Goal: Feedback & Contribution: Contribute content

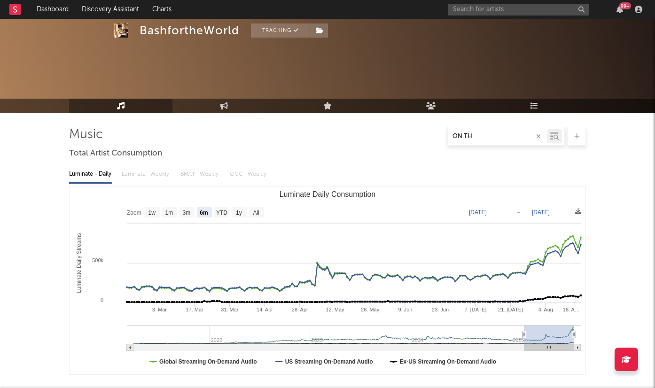
select select "6m"
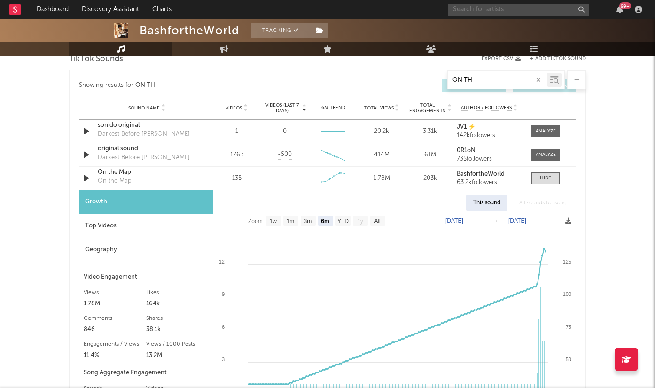
click at [517, 10] on input "text" at bounding box center [518, 10] width 141 height 12
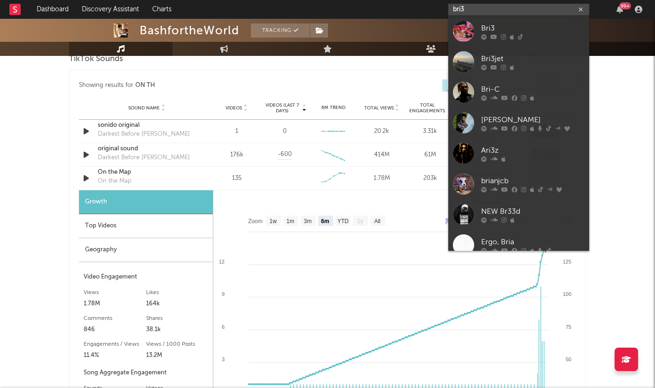
type input "bri3"
click at [508, 26] on div "Bri3" at bounding box center [532, 28] width 103 height 11
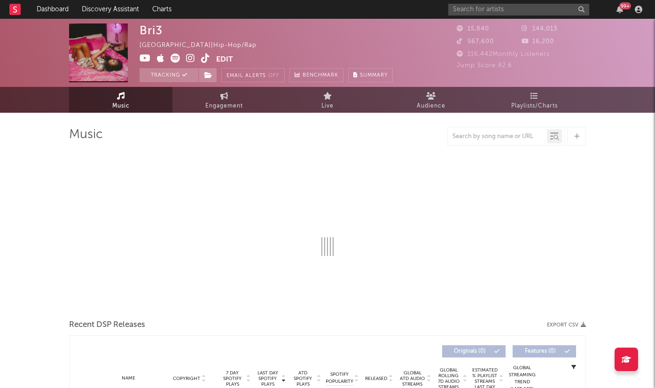
select select "6m"
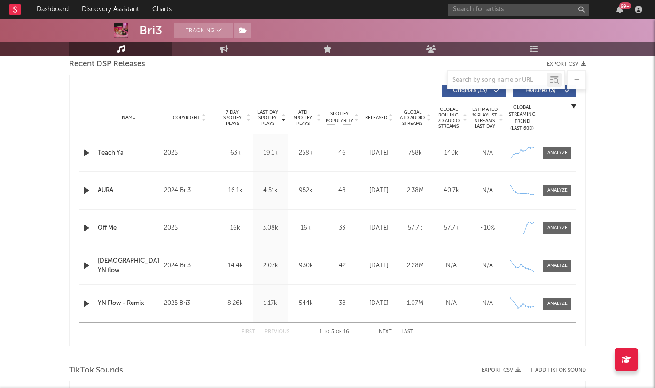
scroll to position [347, 0]
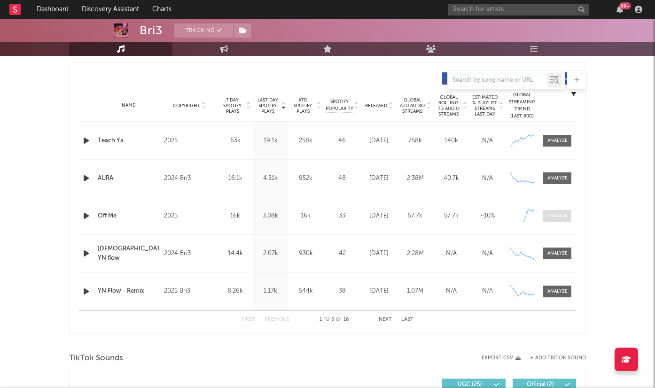
click at [553, 215] on div at bounding box center [557, 215] width 20 height 7
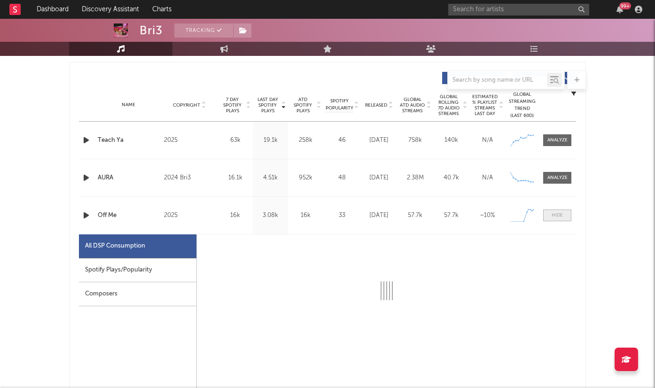
select select "1w"
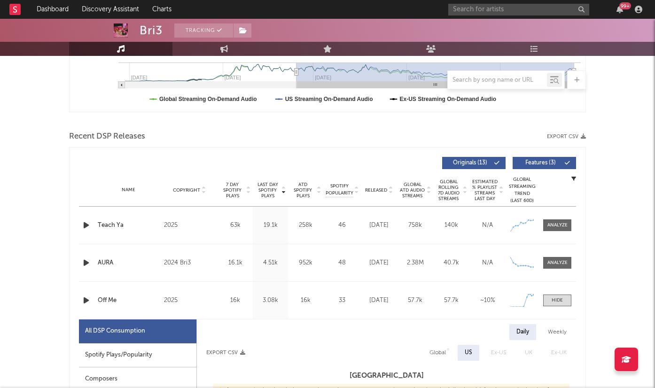
scroll to position [251, 0]
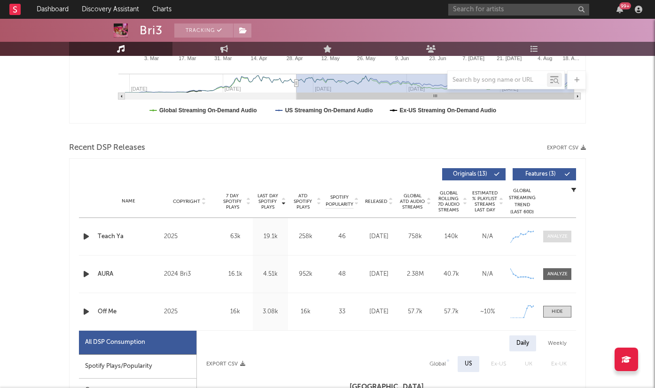
click at [549, 234] on div at bounding box center [557, 236] width 20 height 7
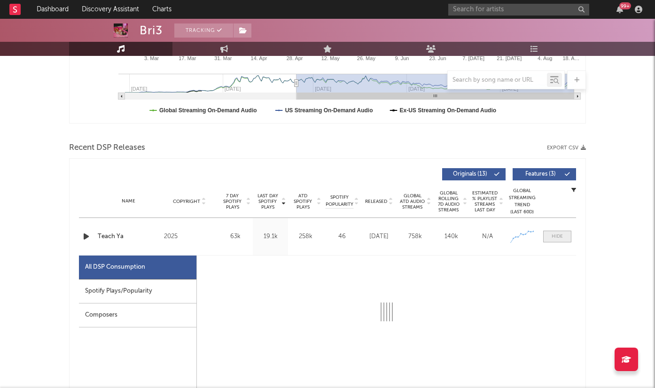
select select "1w"
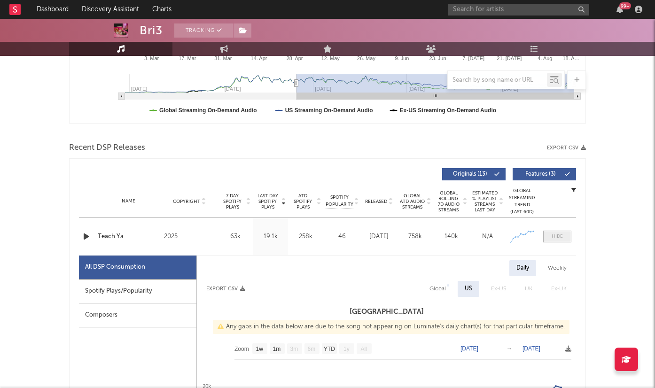
scroll to position [358, 0]
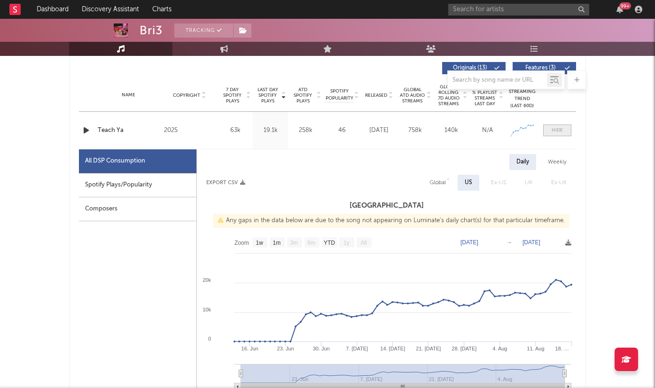
click at [562, 132] on div at bounding box center [557, 130] width 11 height 7
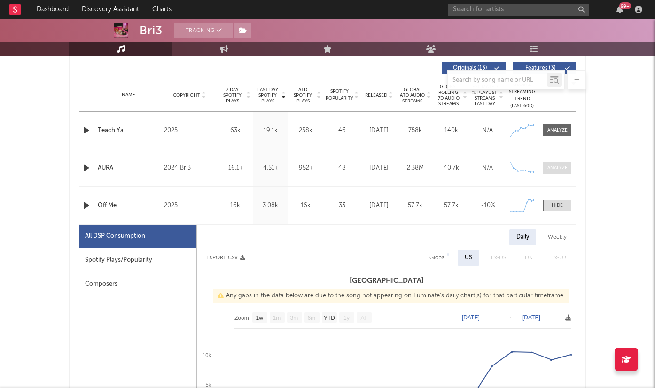
click at [557, 166] on div at bounding box center [557, 167] width 20 height 7
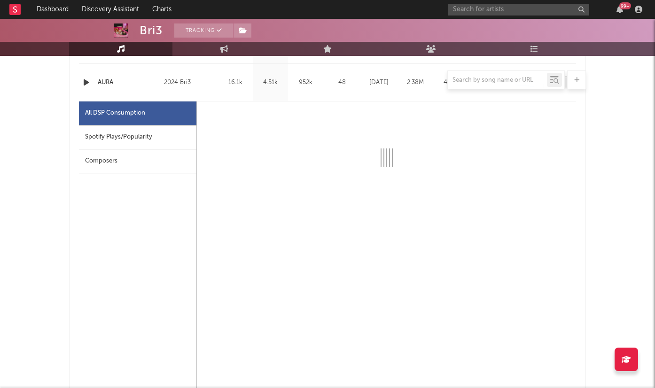
select select "6m"
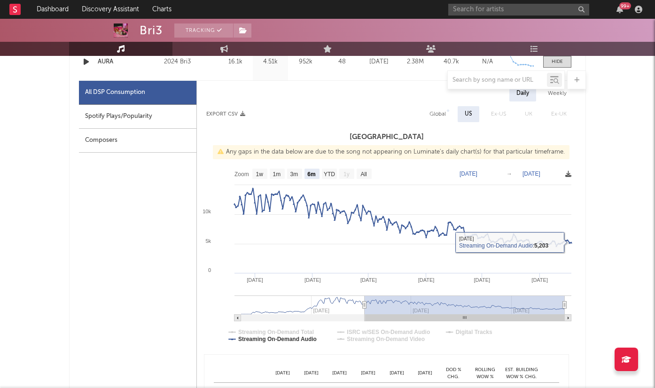
scroll to position [401, 0]
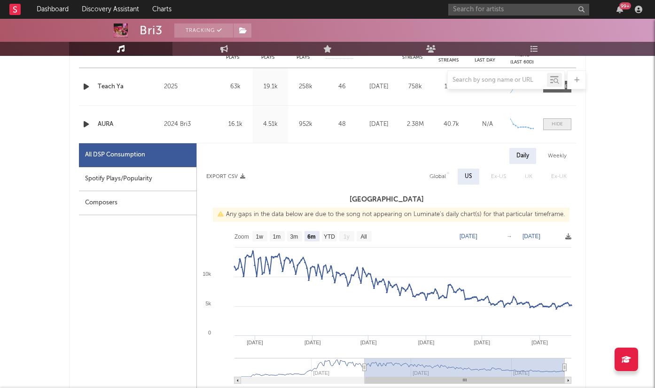
click at [560, 124] on div at bounding box center [557, 124] width 11 height 7
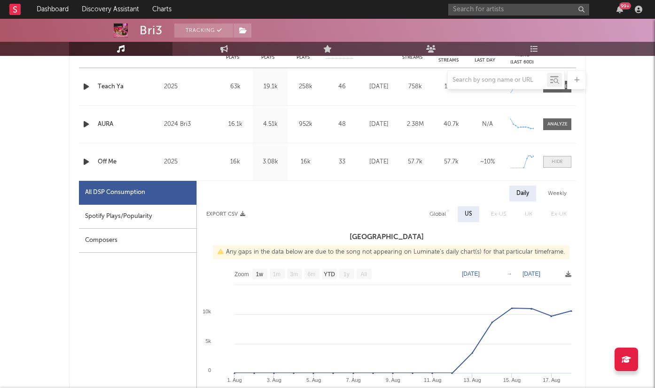
click at [558, 158] on span at bounding box center [557, 162] width 28 height 12
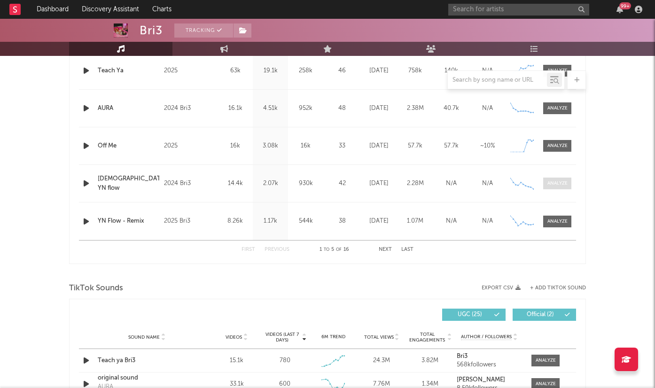
click at [552, 181] on div at bounding box center [557, 183] width 20 height 7
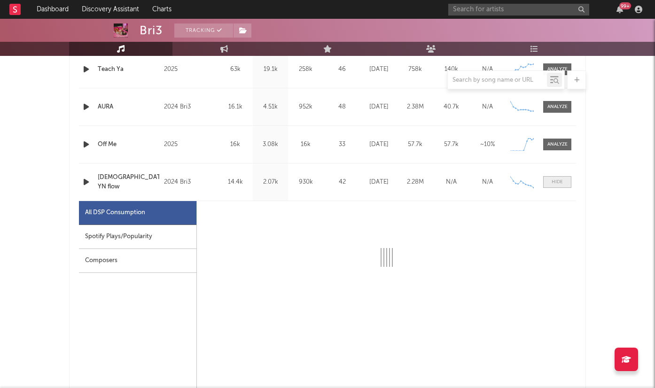
select select "6m"
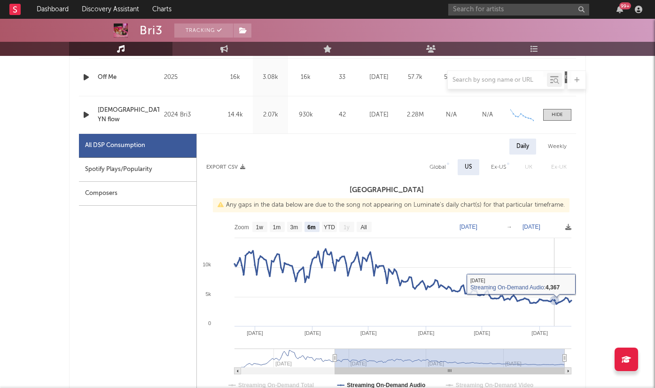
scroll to position [469, 0]
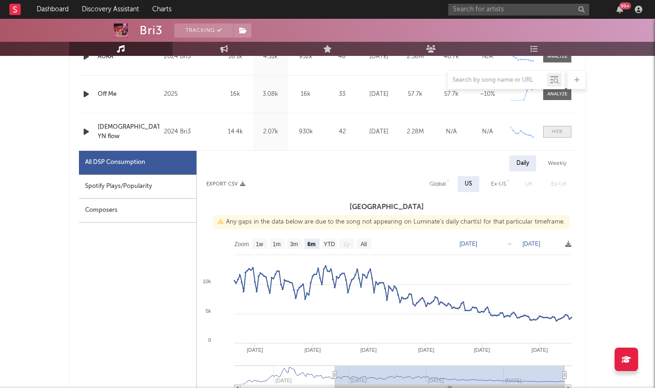
click at [558, 132] on div at bounding box center [557, 131] width 11 height 7
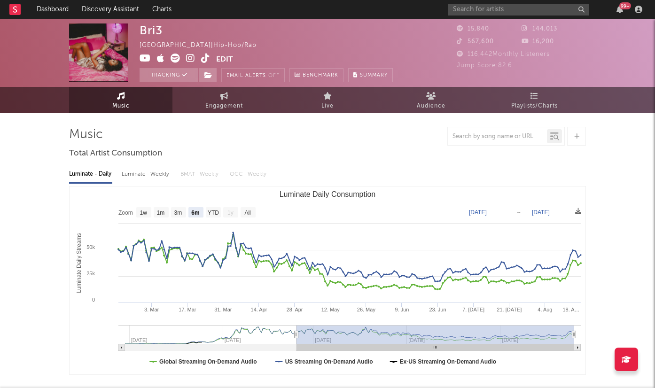
scroll to position [0, 0]
click at [477, 8] on input "text" at bounding box center [518, 10] width 141 height 12
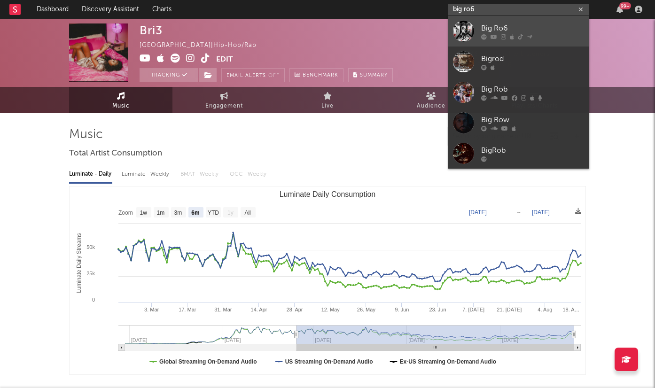
type input "big ro6"
click at [528, 27] on div "Big Ro6" at bounding box center [532, 28] width 103 height 11
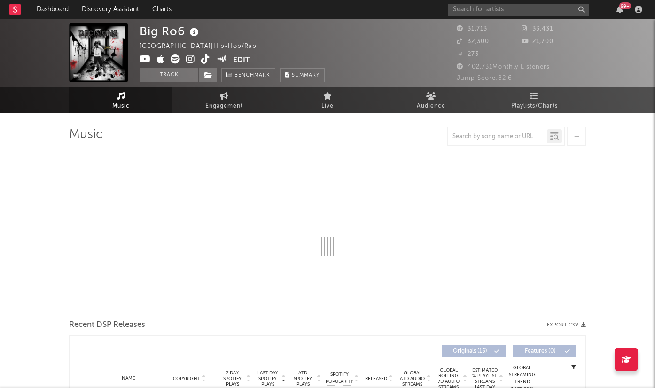
select select "6m"
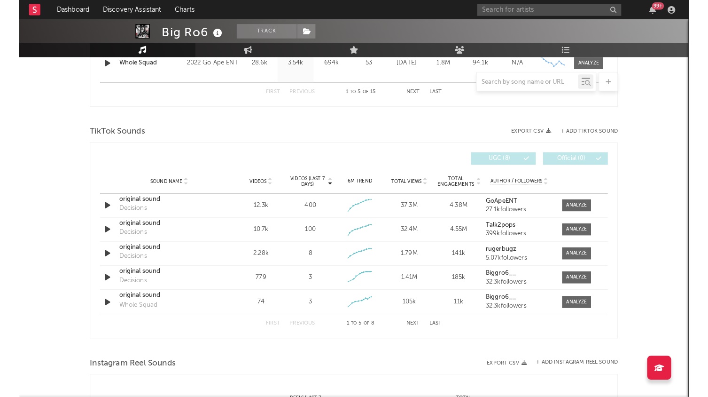
scroll to position [579, 0]
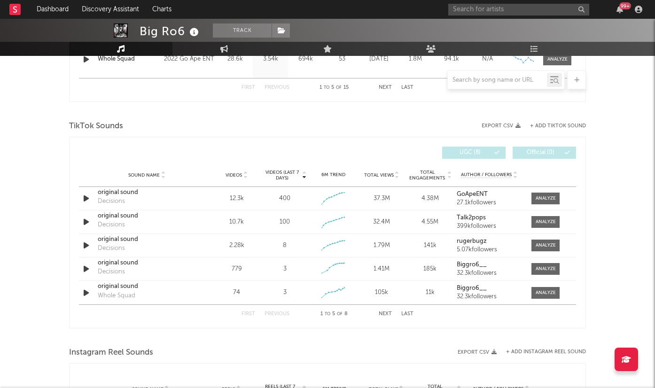
click at [386, 308] on div "First Previous 1 to 5 of 8 Next Last" at bounding box center [327, 314] width 172 height 18
click at [385, 315] on button "Next" at bounding box center [385, 313] width 13 height 5
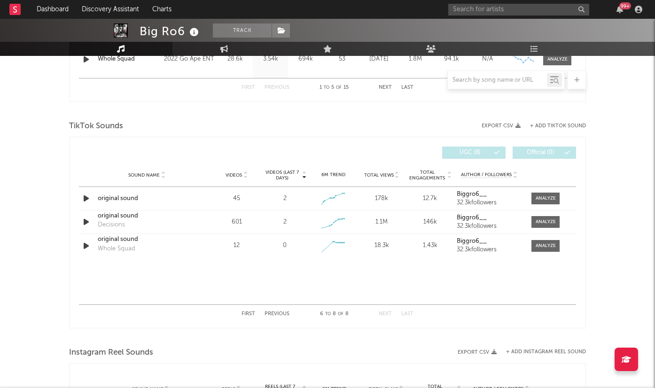
click at [283, 311] on div "First Previous 6 to 8 of 8 Next Last" at bounding box center [327, 314] width 172 height 18
click at [280, 311] on div "First Previous 6 to 8 of 8 Next Last" at bounding box center [327, 314] width 172 height 18
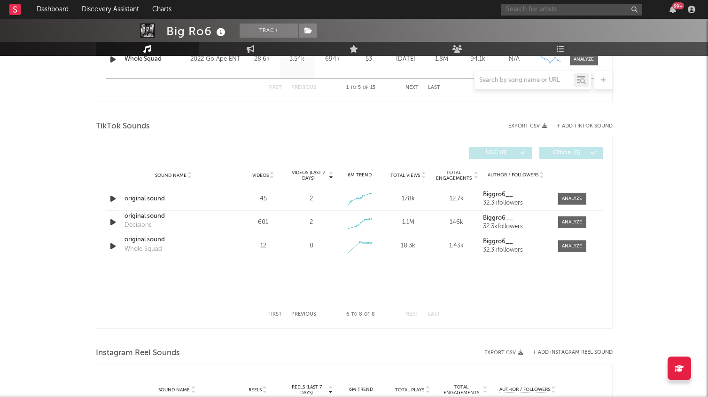
click at [530, 12] on input "text" at bounding box center [571, 10] width 141 height 12
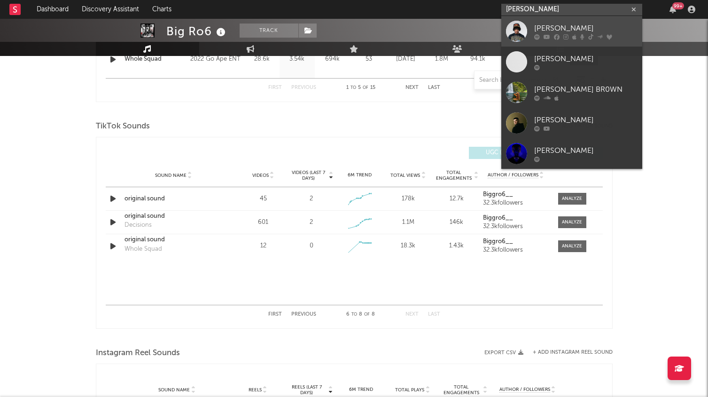
type input "[PERSON_NAME]"
click at [578, 27] on div "[PERSON_NAME]" at bounding box center [585, 28] width 103 height 11
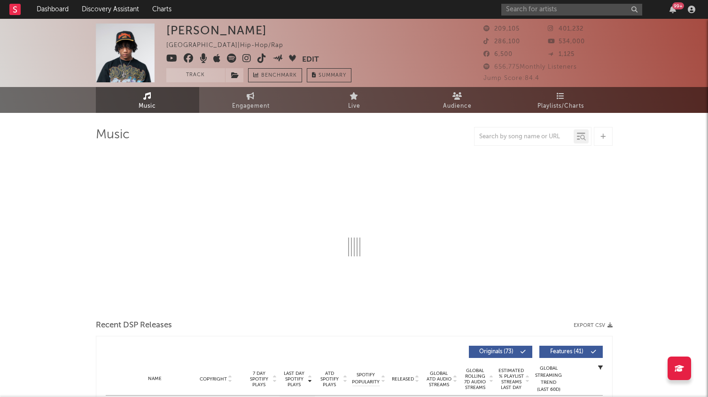
select select "6m"
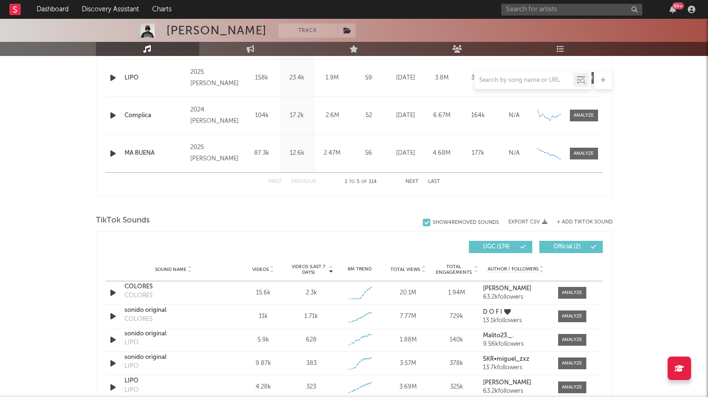
scroll to position [497, 0]
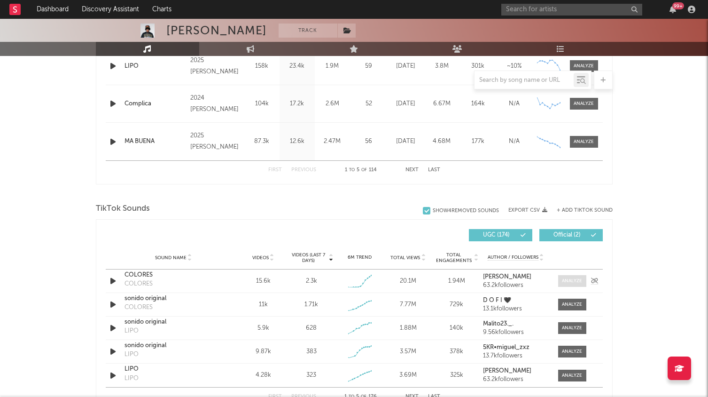
click at [577, 280] on div at bounding box center [572, 280] width 20 height 7
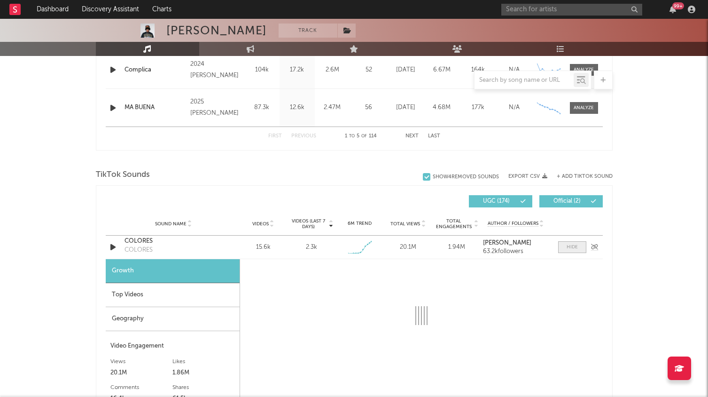
scroll to position [533, 0]
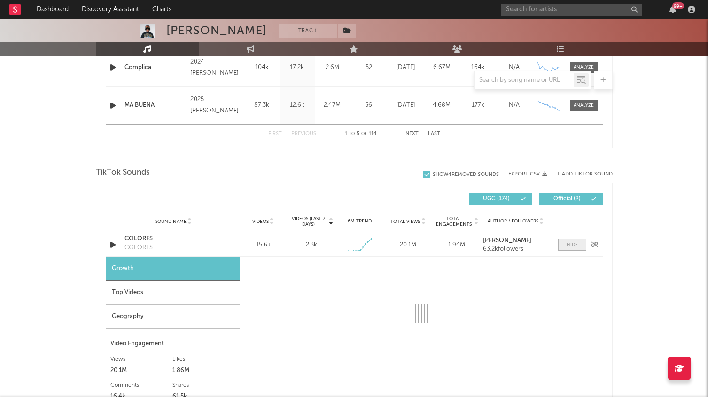
select select "1w"
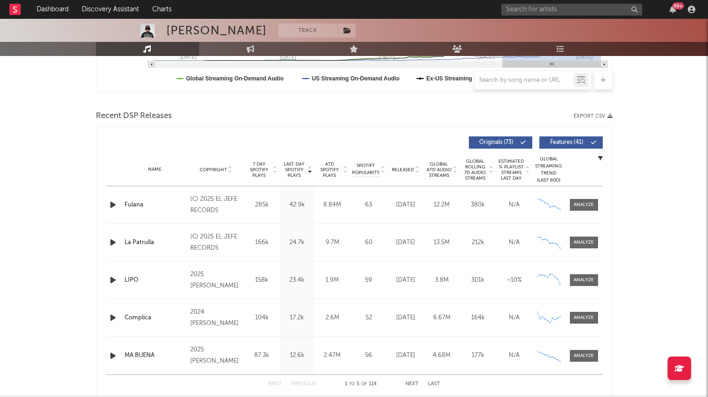
scroll to position [272, 0]
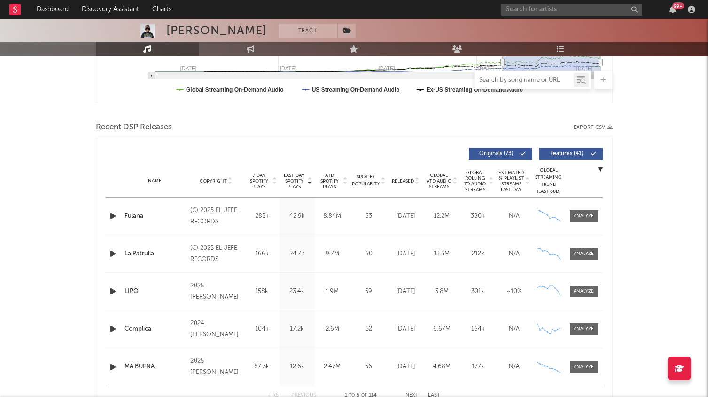
click at [527, 79] on input "text" at bounding box center [523, 81] width 99 height 8
type input "O"
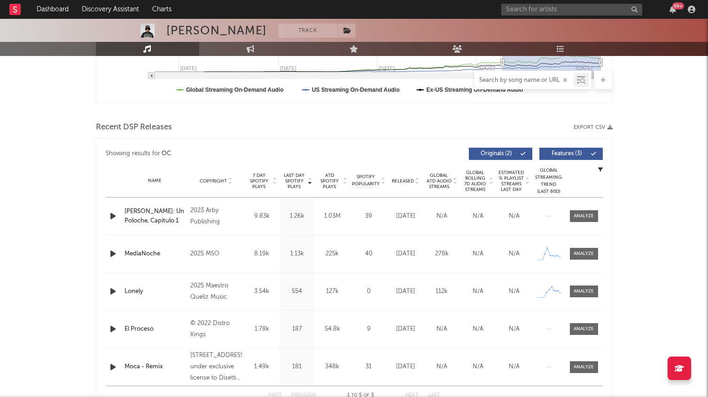
select select "1w"
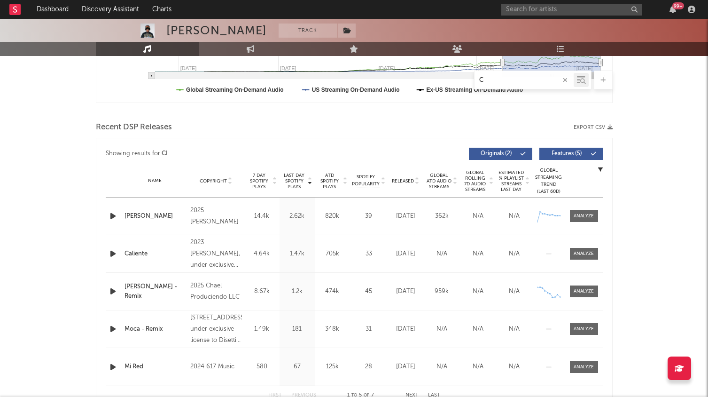
type input "CO"
select select "1w"
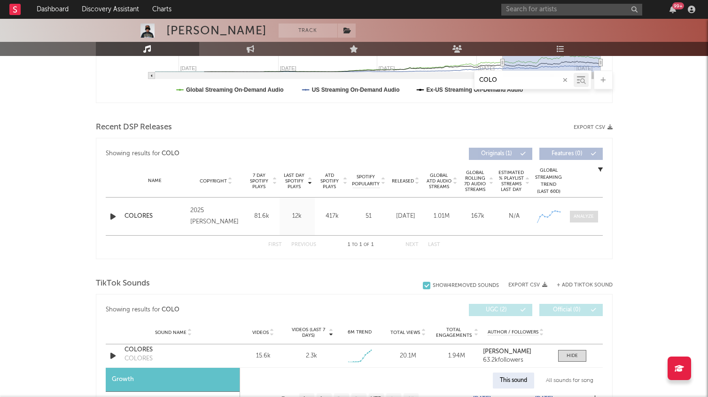
type input "COLO"
click at [581, 217] on div at bounding box center [584, 216] width 20 height 7
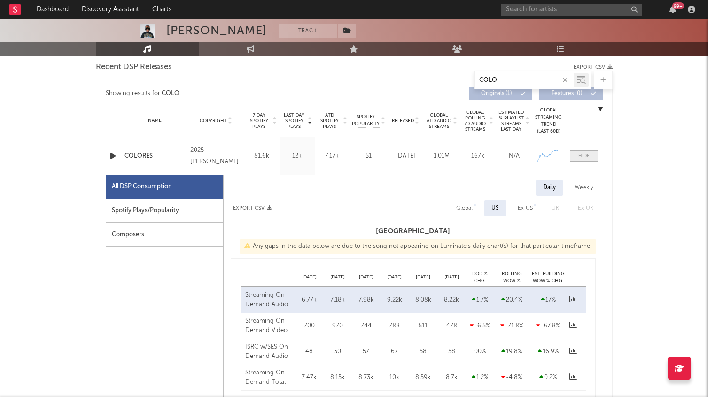
select select "1w"
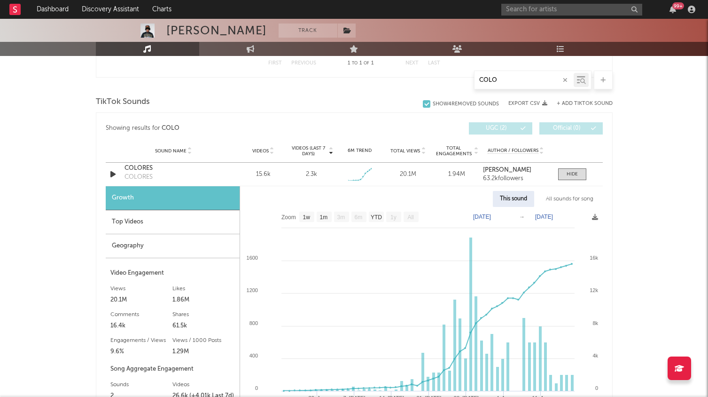
scroll to position [915, 0]
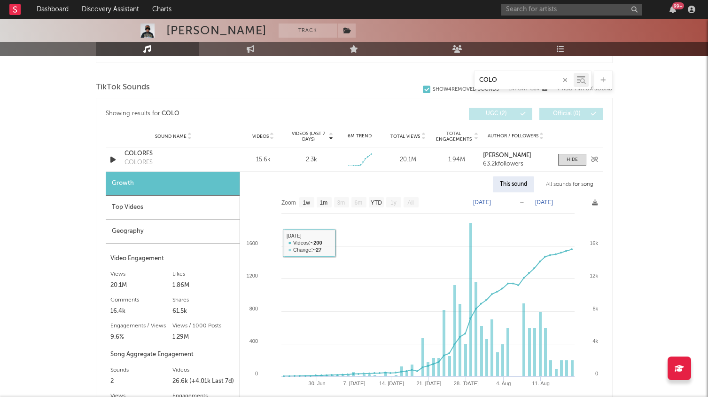
click at [127, 155] on div "COLORES" at bounding box center [173, 153] width 98 height 9
click at [578, 161] on span at bounding box center [572, 160] width 28 height 12
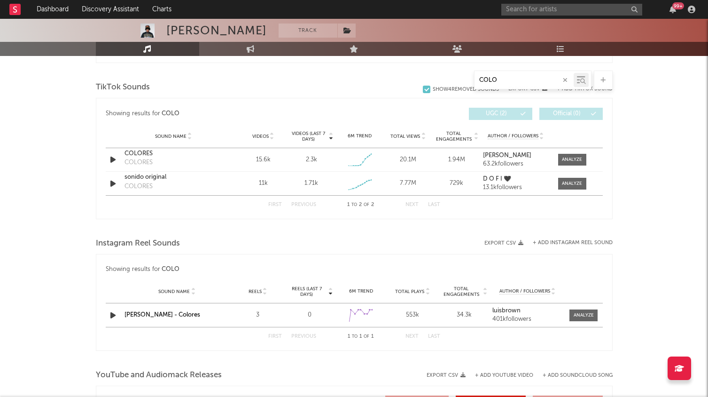
click at [567, 76] on button "button" at bounding box center [565, 80] width 8 height 9
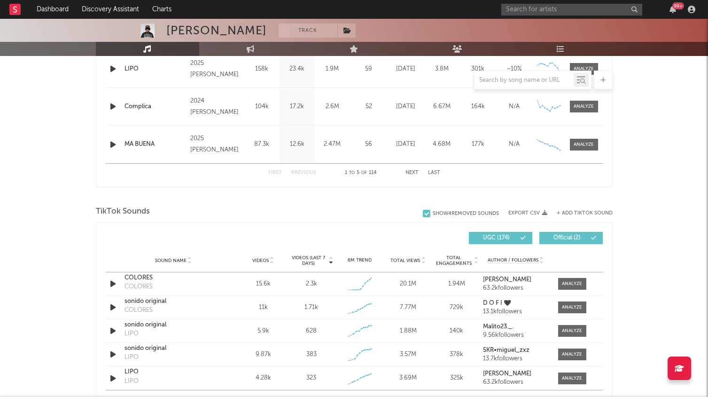
scroll to position [492, 0]
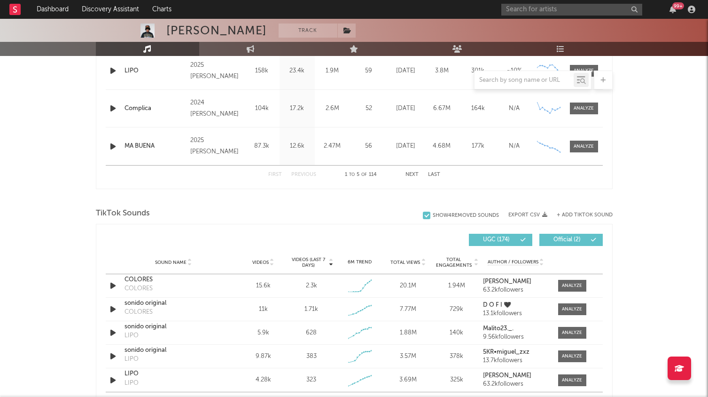
click at [589, 209] on div "TikTok Sounds" at bounding box center [354, 213] width 517 height 16
click at [590, 210] on div "+ Add TikTok Sound" at bounding box center [579, 214] width 65 height 9
click at [590, 212] on button "+ Add TikTok Sound" at bounding box center [585, 214] width 56 height 5
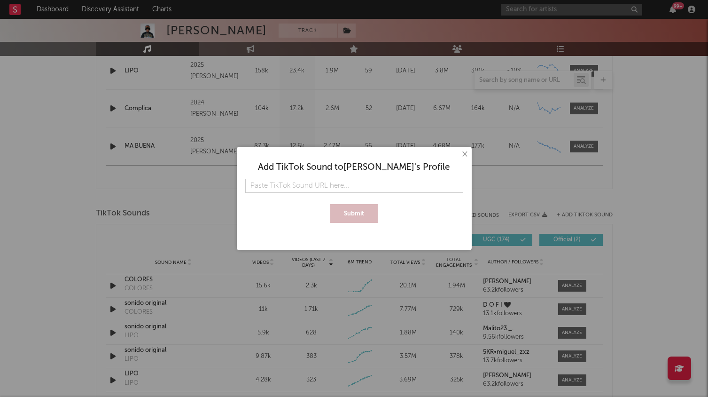
type input "[URL][DOMAIN_NAME]"
drag, startPoint x: 458, startPoint y: 188, endPoint x: 227, endPoint y: 169, distance: 231.9
click at [227, 169] on div "× Add TikTok Sound to [PERSON_NAME] 's Profile [URL][DOMAIN_NAME] [PERSON_NAME]" at bounding box center [354, 198] width 708 height 397
paste input "[URL][DOMAIN_NAME]"
type input "[URL][DOMAIN_NAME]"
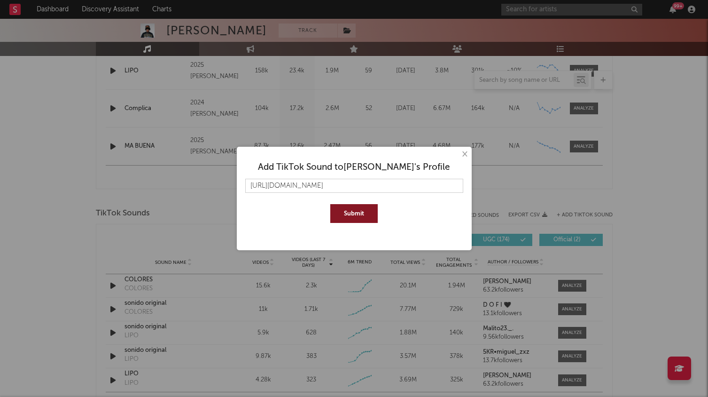
click at [348, 213] on button "Submit" at bounding box center [353, 213] width 47 height 19
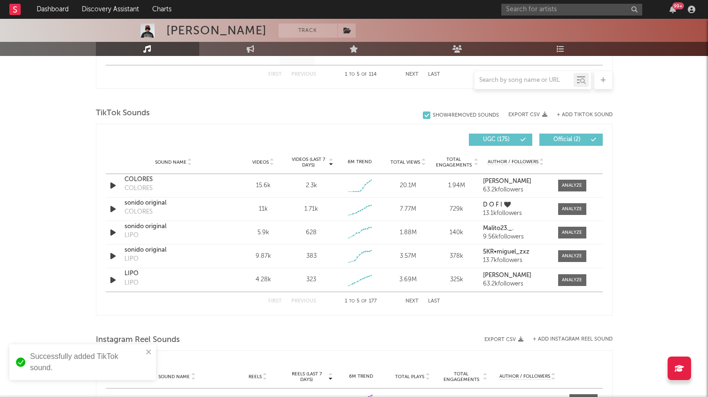
scroll to position [593, 0]
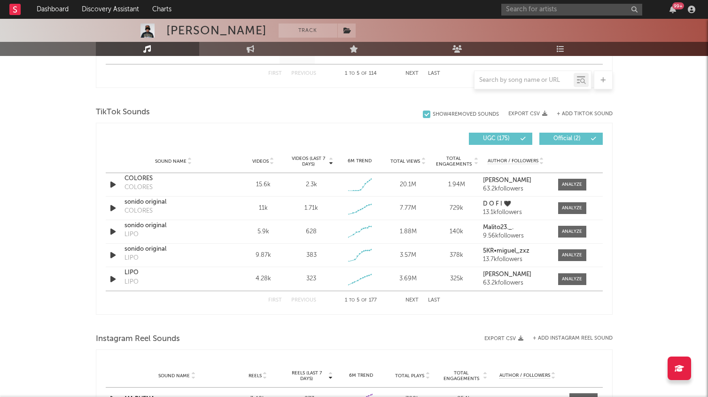
click at [433, 299] on button "Last" at bounding box center [434, 299] width 12 height 5
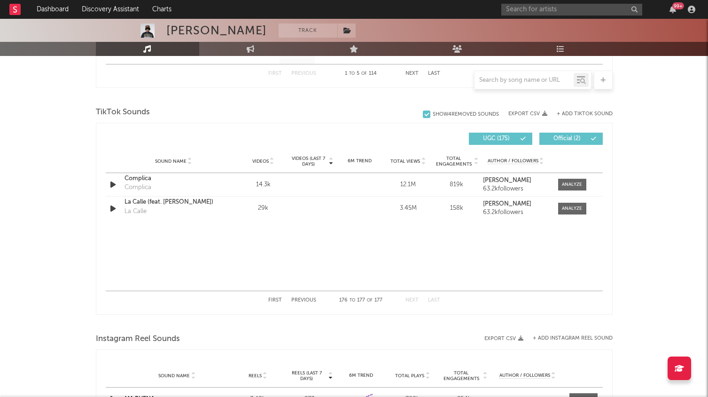
click at [312, 300] on button "Previous" at bounding box center [303, 299] width 25 height 5
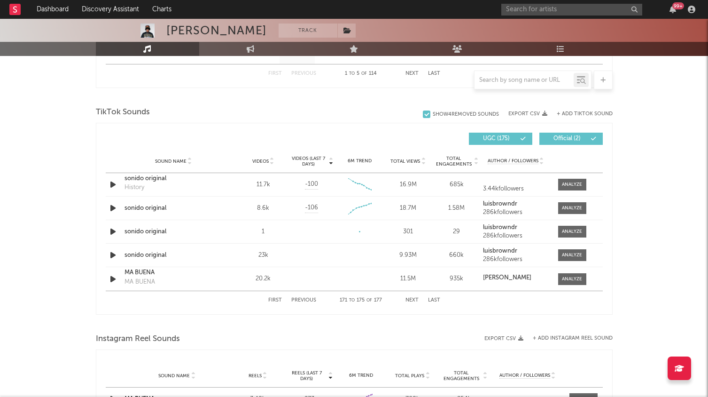
click at [654, 84] on div "[PERSON_NAME] Track [GEOGRAPHIC_DATA] | Hip-Hop/Rap Edit Track Benchmark Summar…" at bounding box center [354, 134] width 708 height 1419
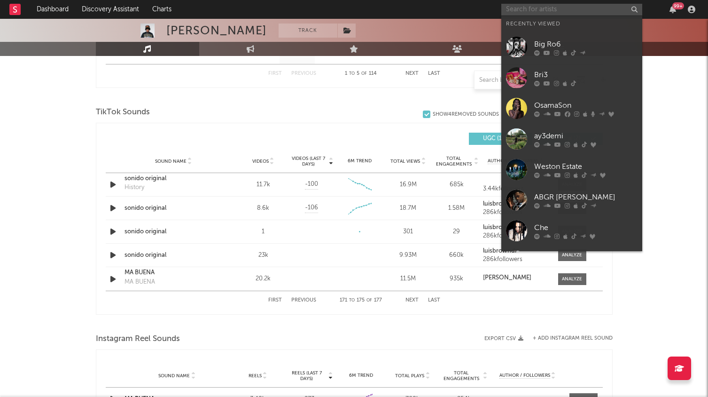
click at [557, 14] on input "text" at bounding box center [571, 10] width 141 height 12
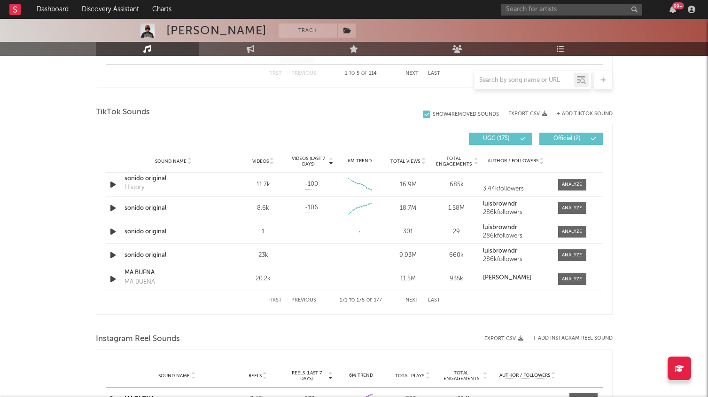
click at [264, 114] on div "TikTok Sounds" at bounding box center [354, 112] width 517 height 16
click at [534, 8] on input "text" at bounding box center [571, 10] width 141 height 12
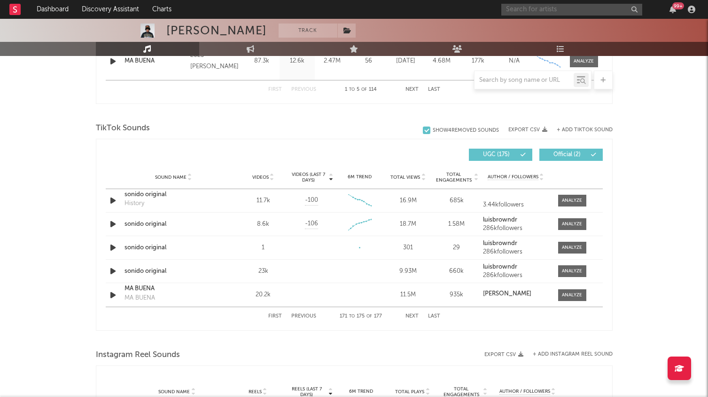
scroll to position [576, 0]
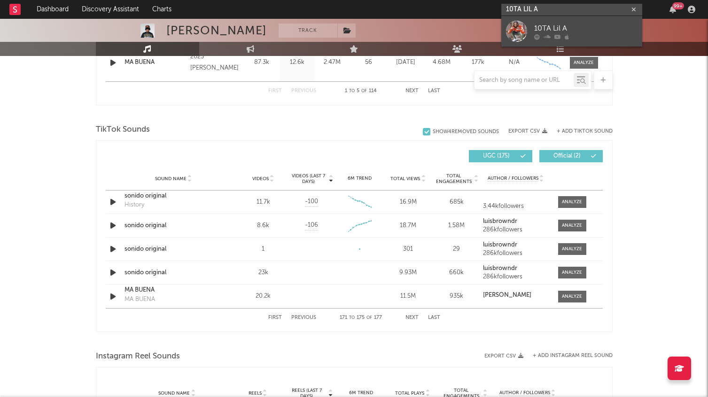
type input "10TA LIL A"
click at [557, 25] on div "10TA Lil A" at bounding box center [585, 28] width 103 height 11
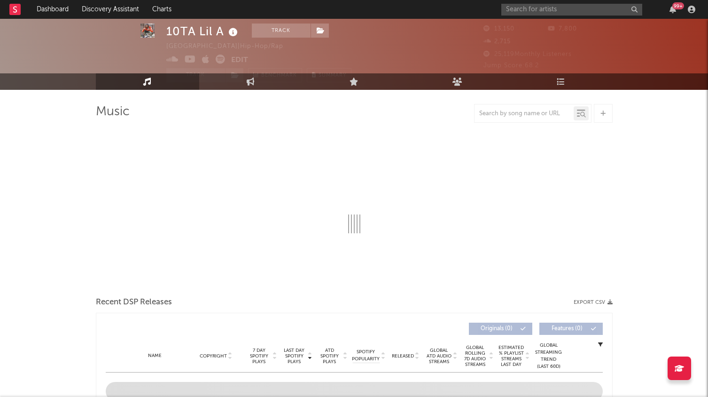
select select "6m"
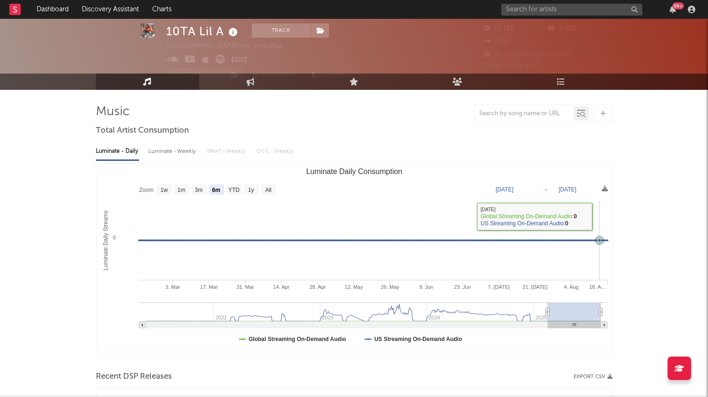
scroll to position [47, 0]
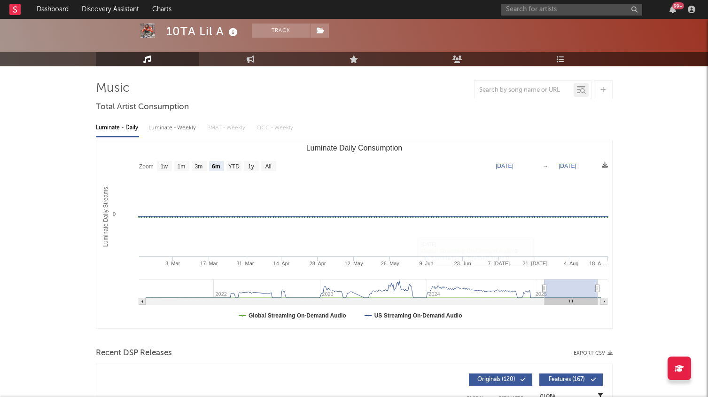
type input "[DATE]"
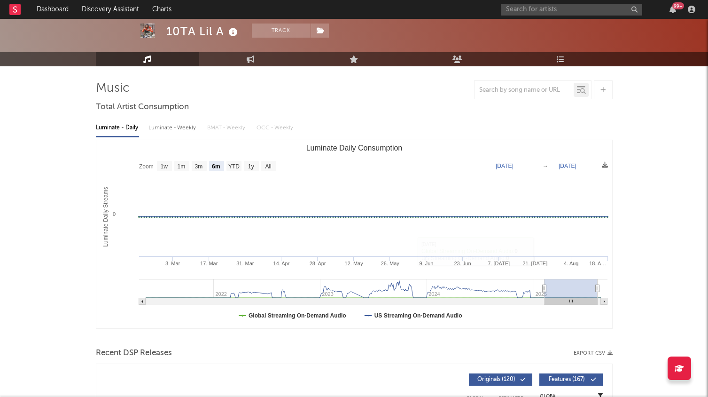
type input "[DATE]"
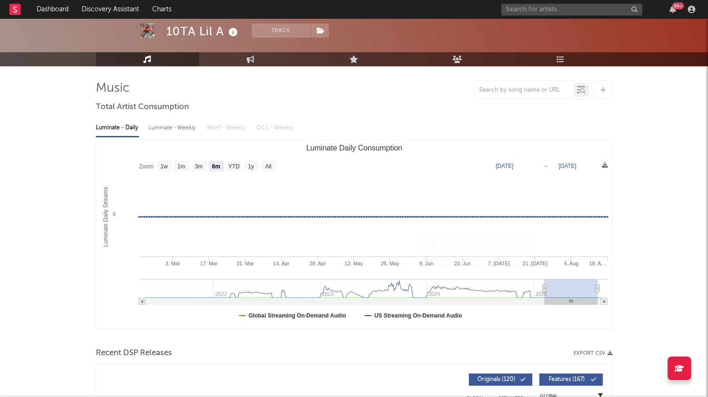
type input "[DATE]"
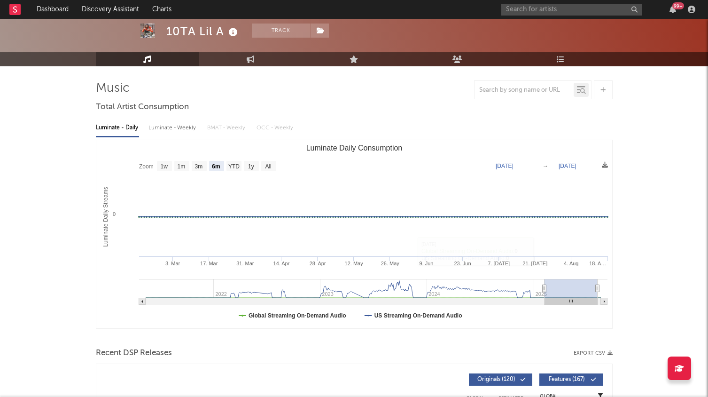
type input "[DATE]"
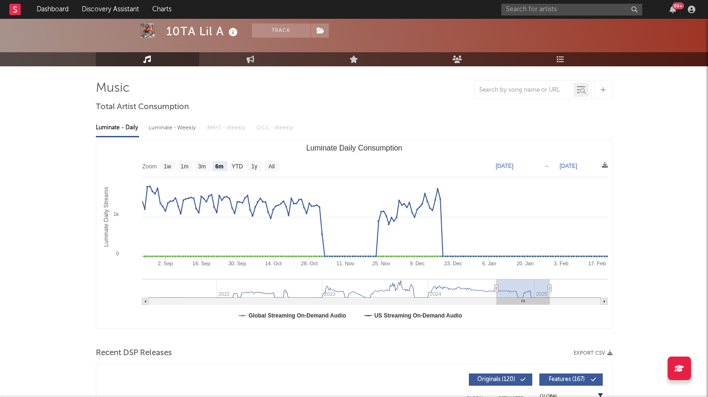
drag, startPoint x: 565, startPoint y: 291, endPoint x: 513, endPoint y: 293, distance: 51.2
click at [513, 293] on rect "Luminate Daily Consumption" at bounding box center [523, 288] width 53 height 19
click at [560, 11] on input "text" at bounding box center [571, 10] width 141 height 12
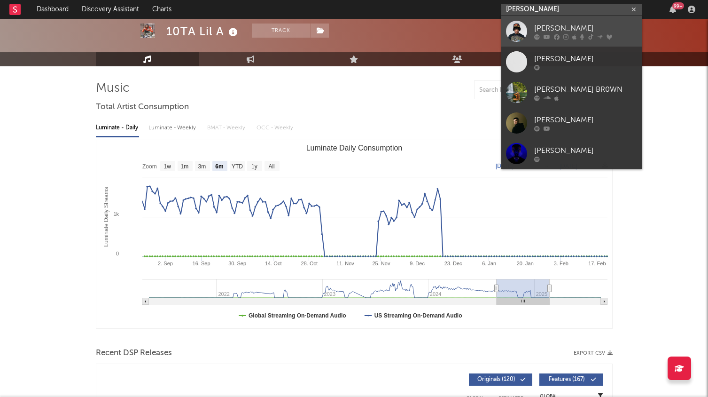
type input "[PERSON_NAME]"
click at [569, 23] on div "[PERSON_NAME]" at bounding box center [585, 28] width 103 height 11
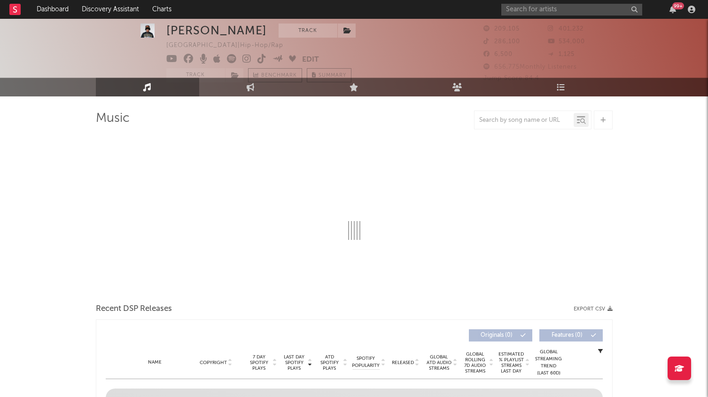
scroll to position [19, 0]
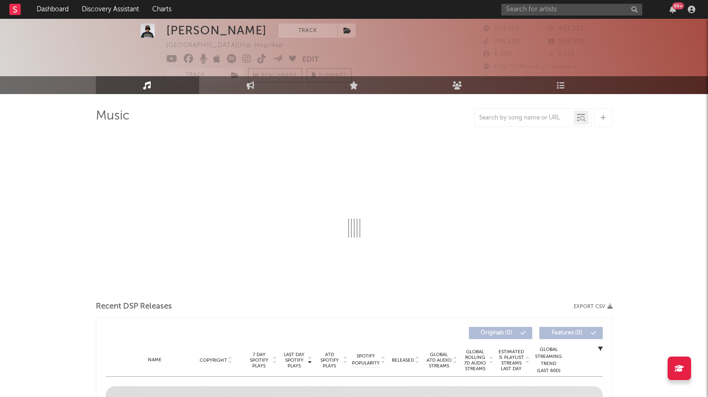
select select "6m"
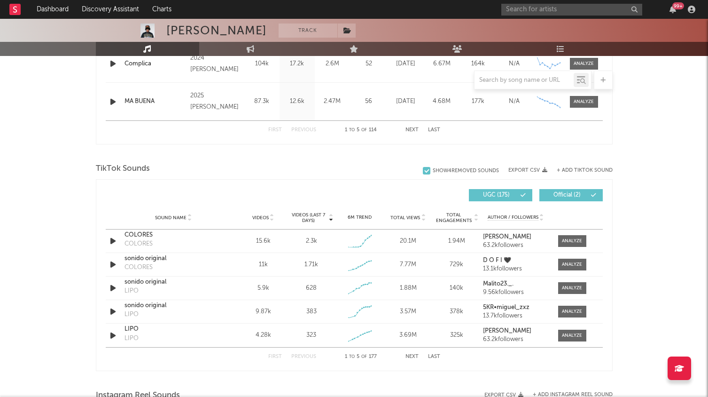
scroll to position [540, 0]
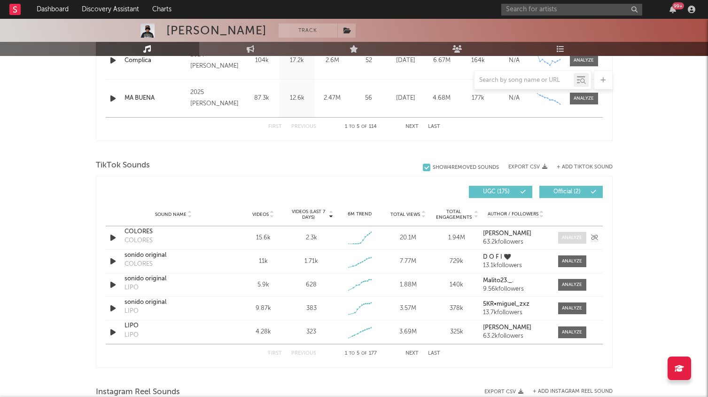
click at [574, 233] on span at bounding box center [572, 238] width 28 height 12
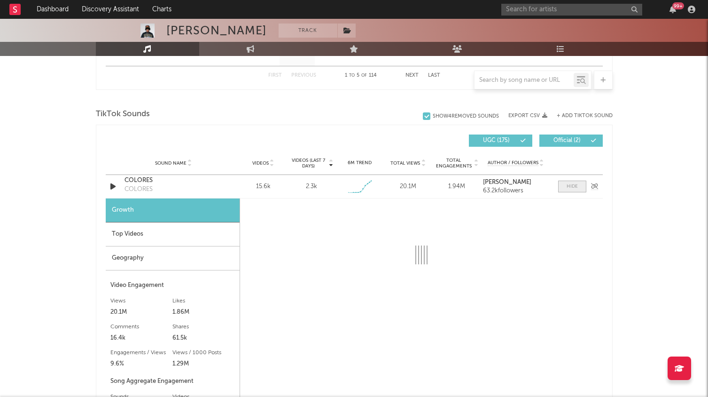
select select "1w"
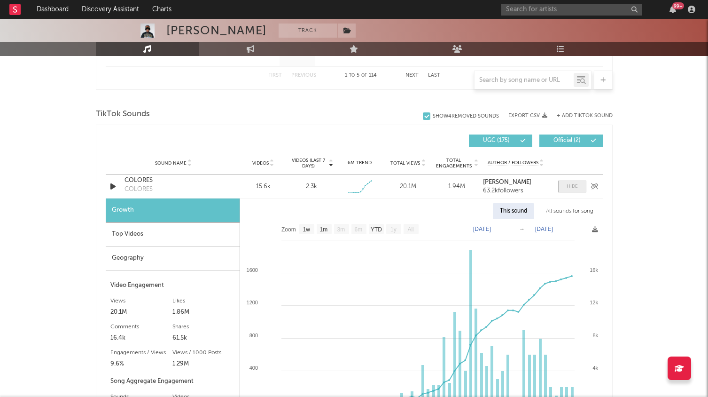
scroll to position [599, 0]
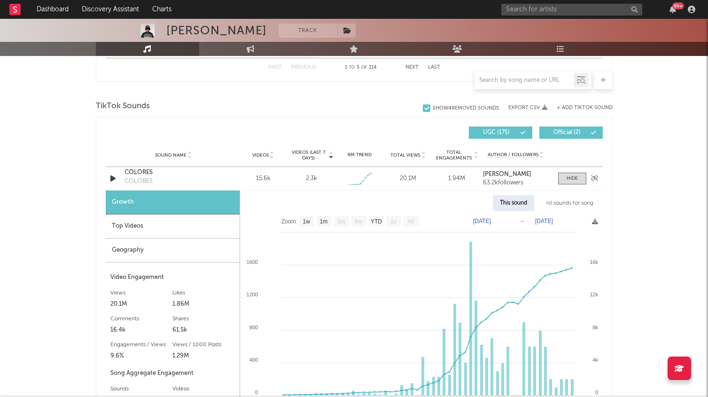
click at [139, 171] on div "COLORES" at bounding box center [173, 172] width 98 height 9
